Goal: Task Accomplishment & Management: Use online tool/utility

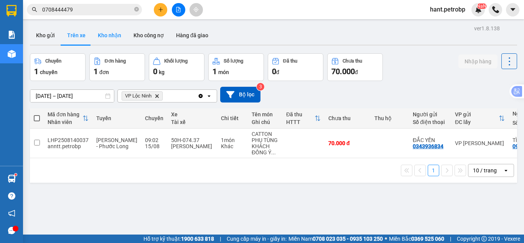
click at [113, 36] on button "Kho nhận" at bounding box center [110, 35] width 36 height 18
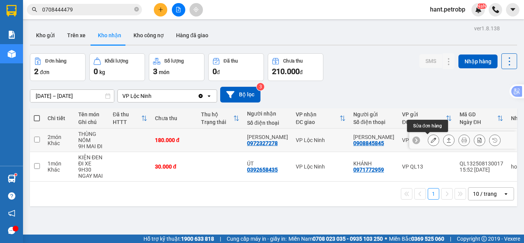
click at [431, 142] on icon at bounding box center [433, 139] width 5 height 5
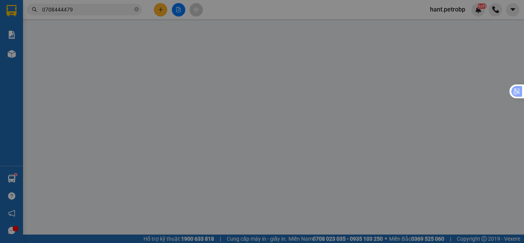
type input "0908845845"
type input "[PERSON_NAME]"
type input "0972327278"
type input "[PERSON_NAME]"
type input "180.000"
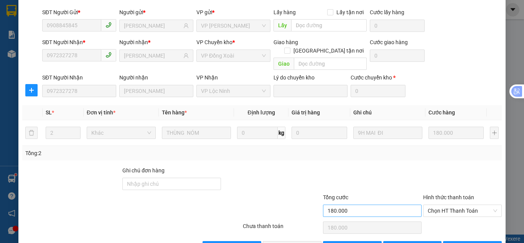
scroll to position [69, 0]
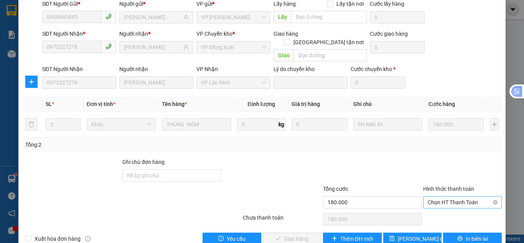
click at [432, 189] on div "Hình thức thanh toán Chọn HT Thanh Toán" at bounding box center [462, 197] width 79 height 27
click at [434, 196] on span "Chọn HT Thanh Toán" at bounding box center [462, 202] width 69 height 12
click at [431, 199] on div "Tại văn phòng" at bounding box center [457, 200] width 69 height 8
type input "0"
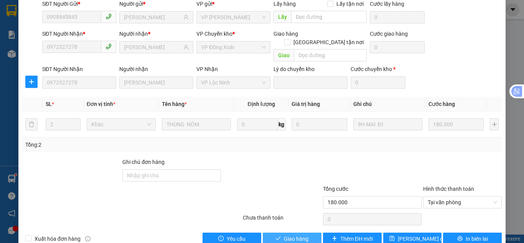
drag, startPoint x: 293, startPoint y: 219, endPoint x: 301, endPoint y: 208, distance: 13.1
click at [294, 234] on span "Giao hàng" at bounding box center [296, 238] width 25 height 8
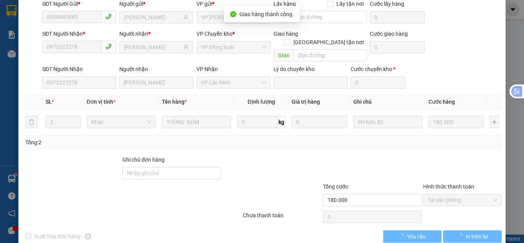
scroll to position [0, 0]
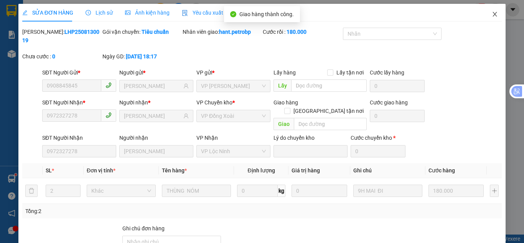
click at [492, 16] on icon "close" at bounding box center [495, 14] width 6 height 6
